Goal: Task Accomplishment & Management: Complete application form

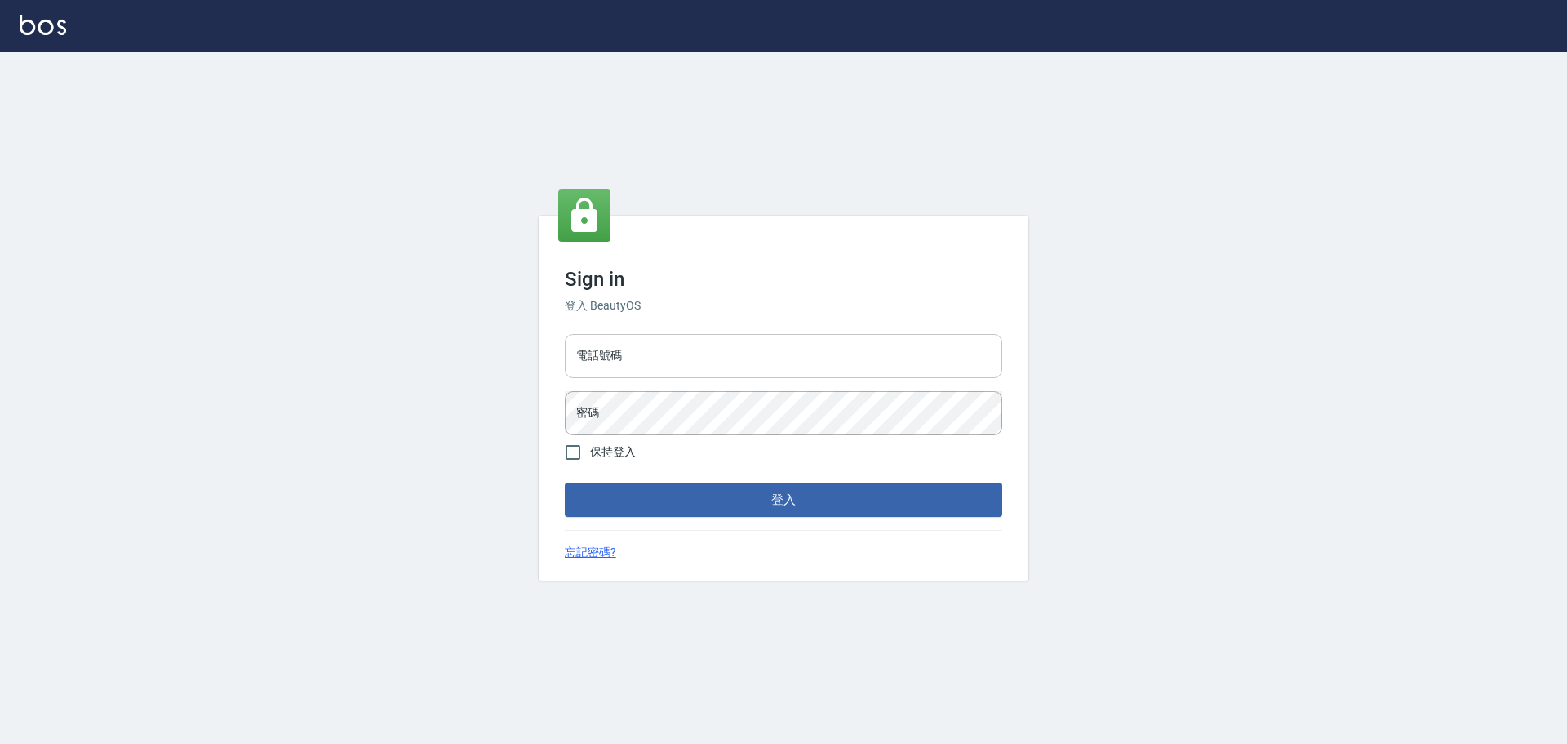
click at [708, 371] on input "電話號碼" at bounding box center [784, 356] width 438 height 44
type input "0916914211"
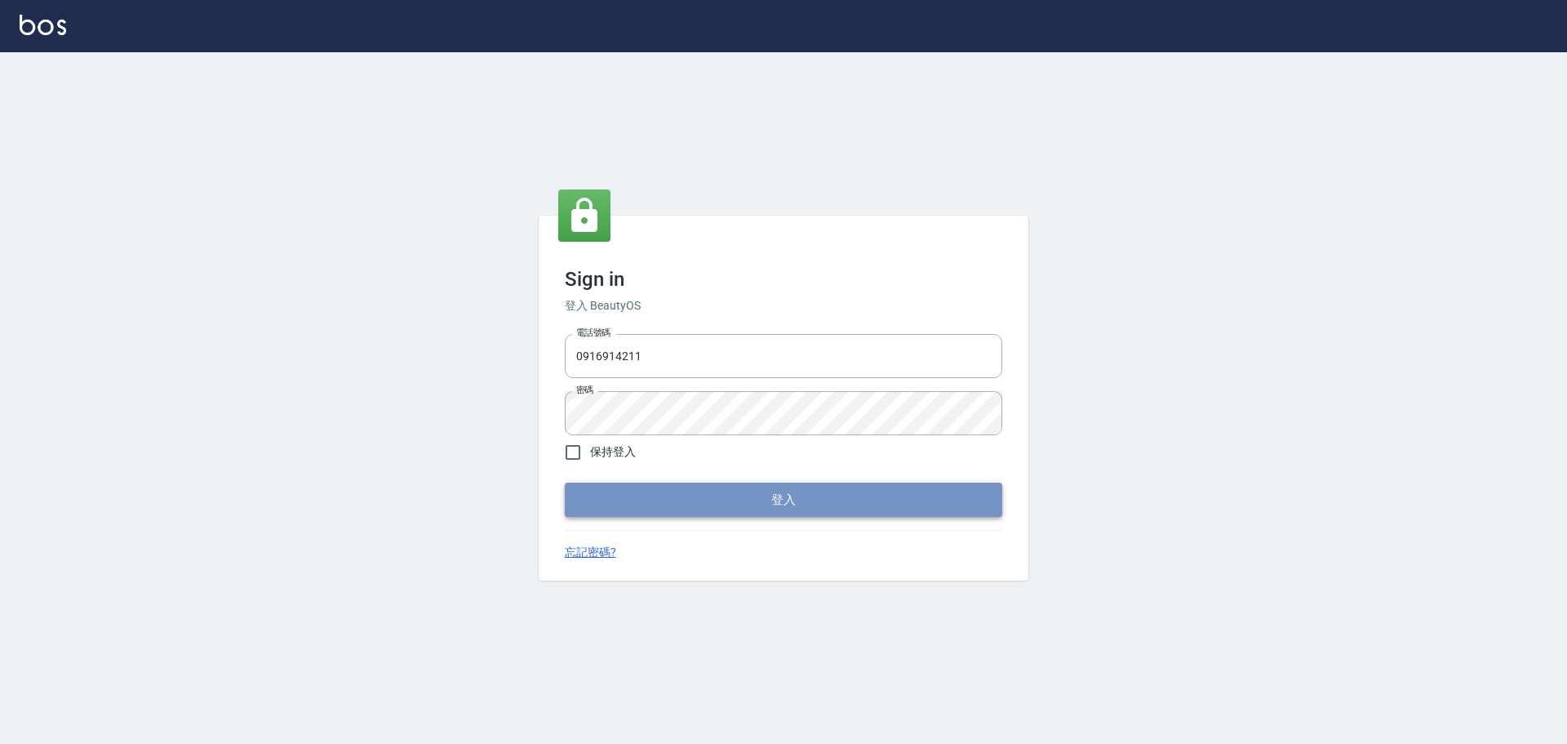
click at [607, 507] on button "登入" at bounding box center [784, 499] width 438 height 34
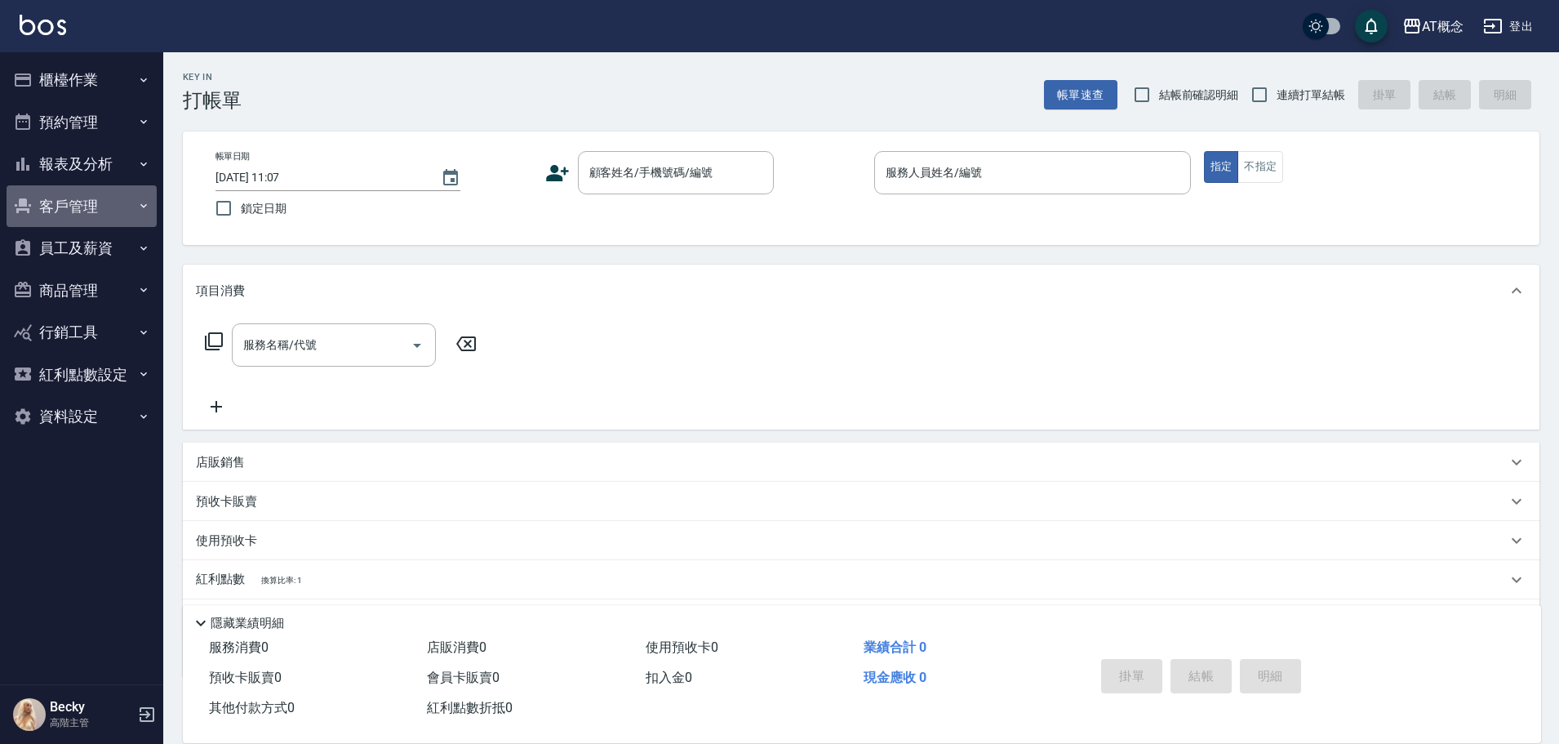
click at [91, 216] on button "客戶管理" at bounding box center [82, 206] width 150 height 42
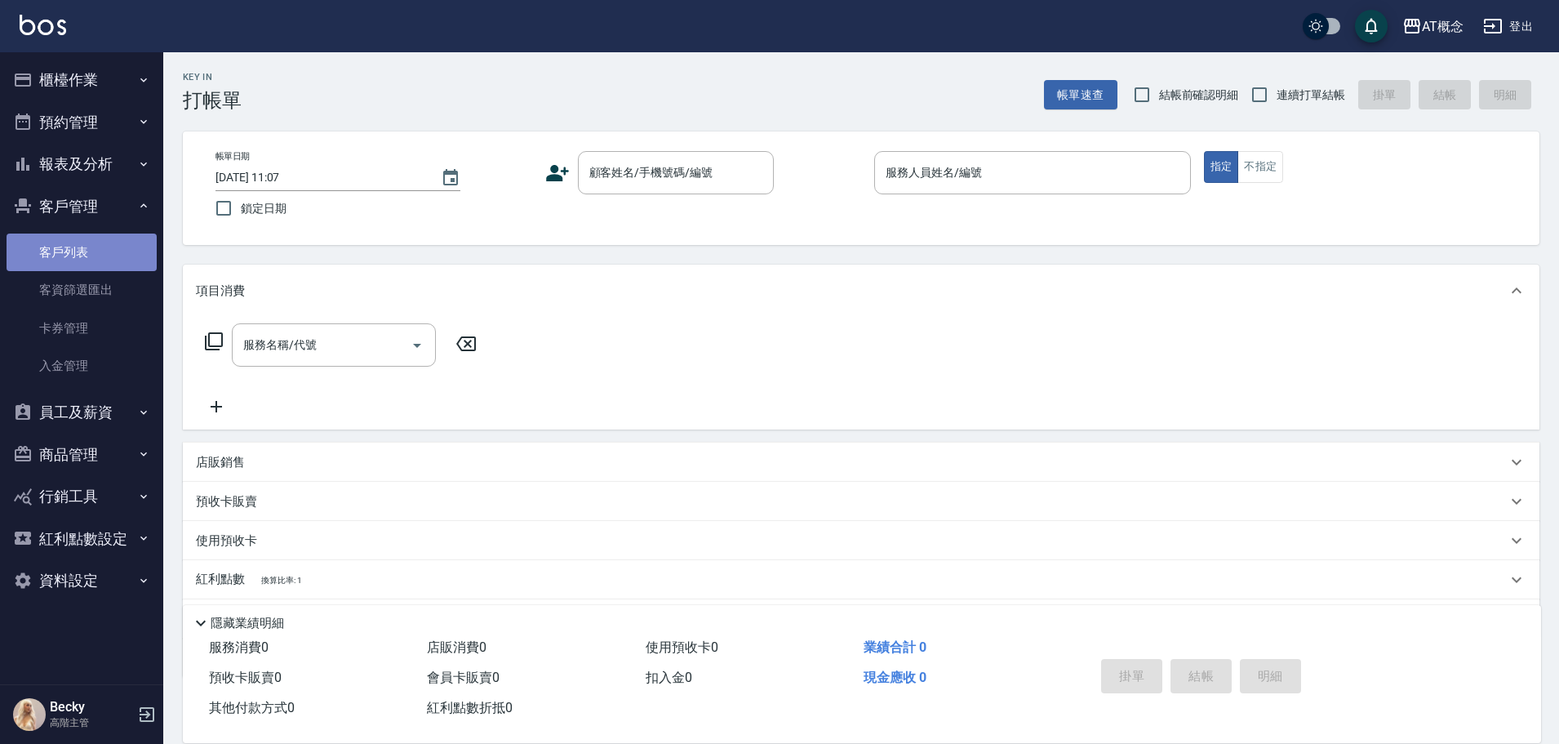
click at [91, 261] on link "客戶列表" at bounding box center [82, 252] width 150 height 38
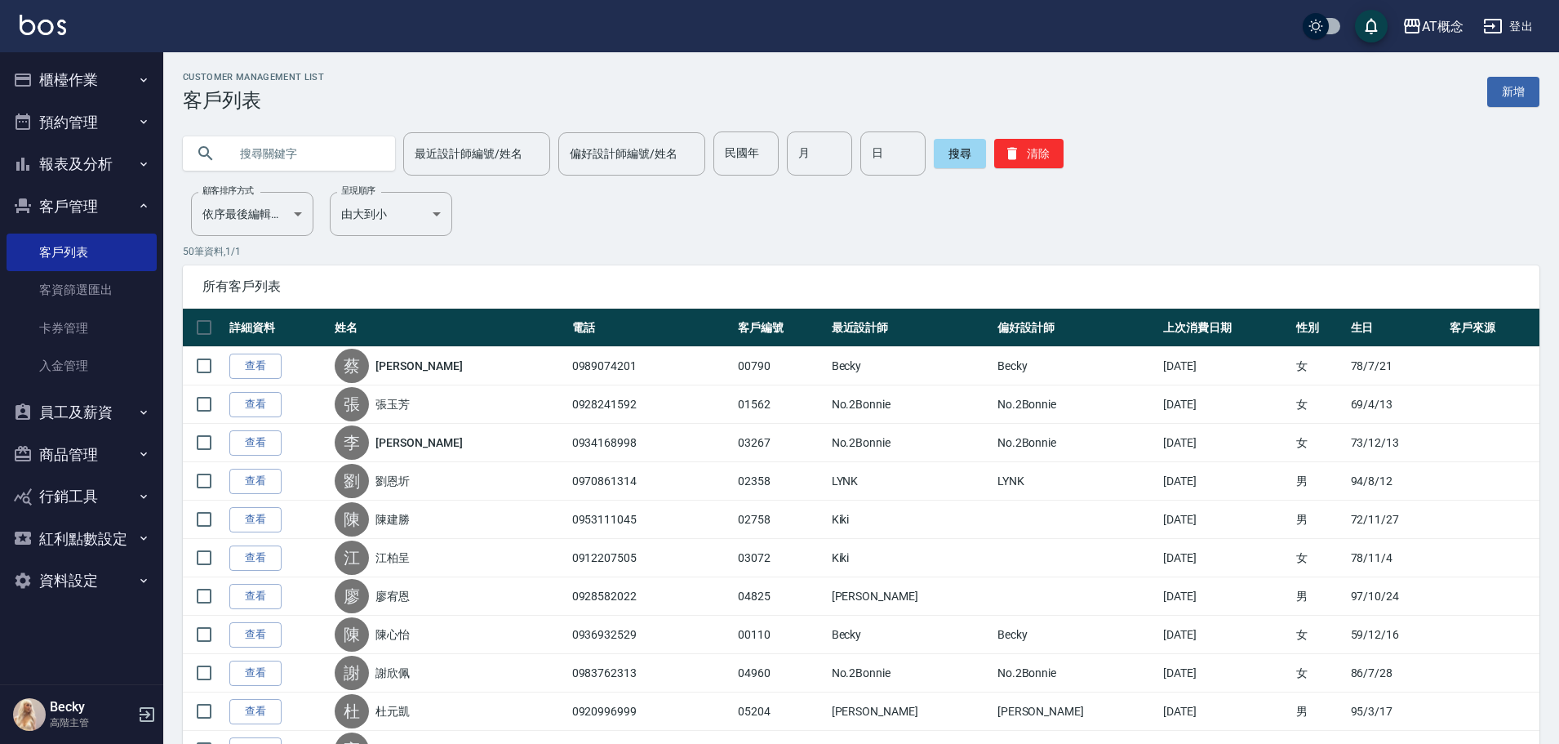
drag, startPoint x: 715, startPoint y: 164, endPoint x: 673, endPoint y: 190, distance: 49.8
click at [715, 164] on input "民國年" at bounding box center [746, 153] width 65 height 44
type input "75"
type input "08"
type input "26"
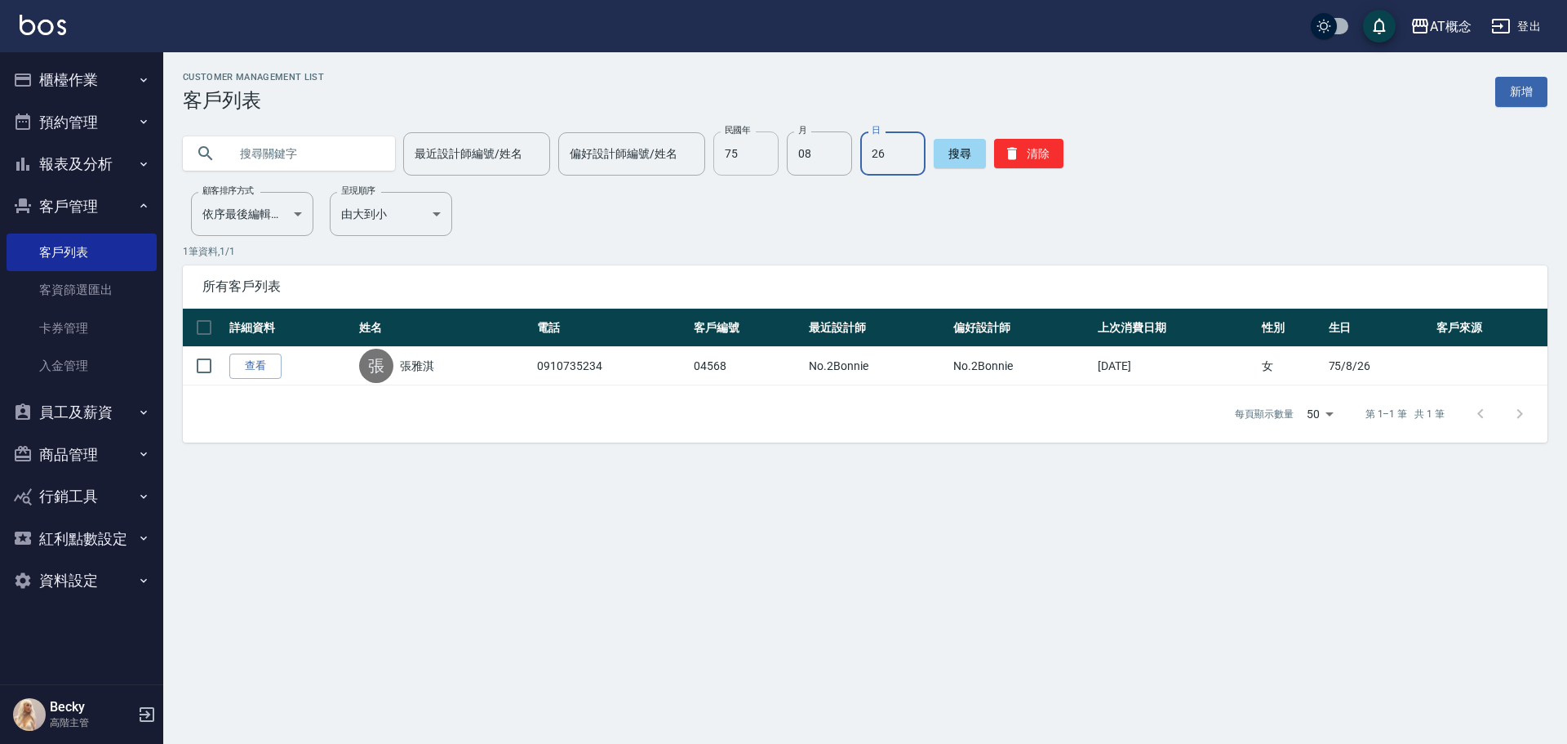
click at [756, 160] on input "75" at bounding box center [746, 153] width 65 height 44
type input "91"
type input "10"
type input "17"
